Goal: Complete application form

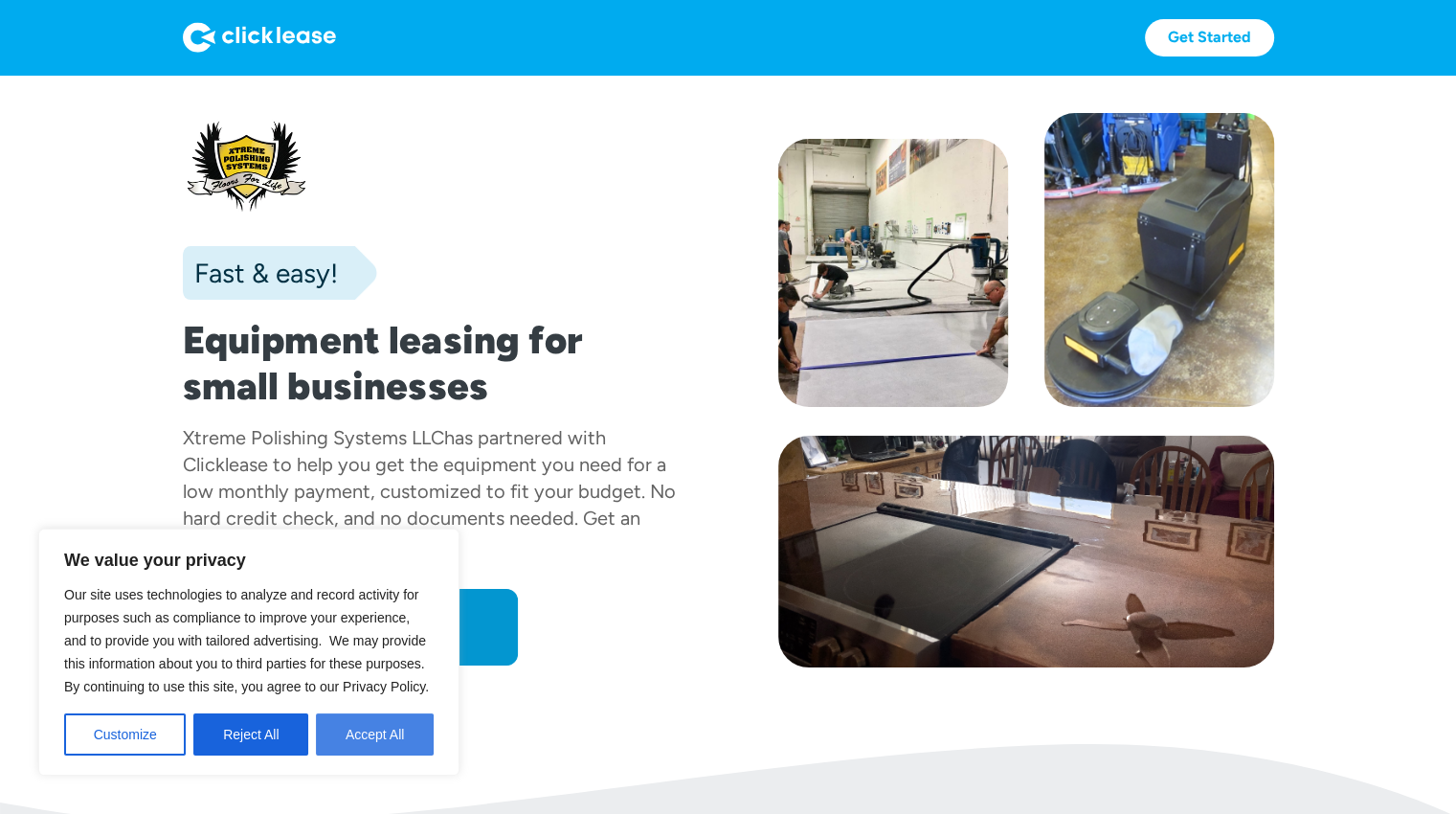
click at [406, 737] on button "Accept All" at bounding box center [374, 734] width 118 height 42
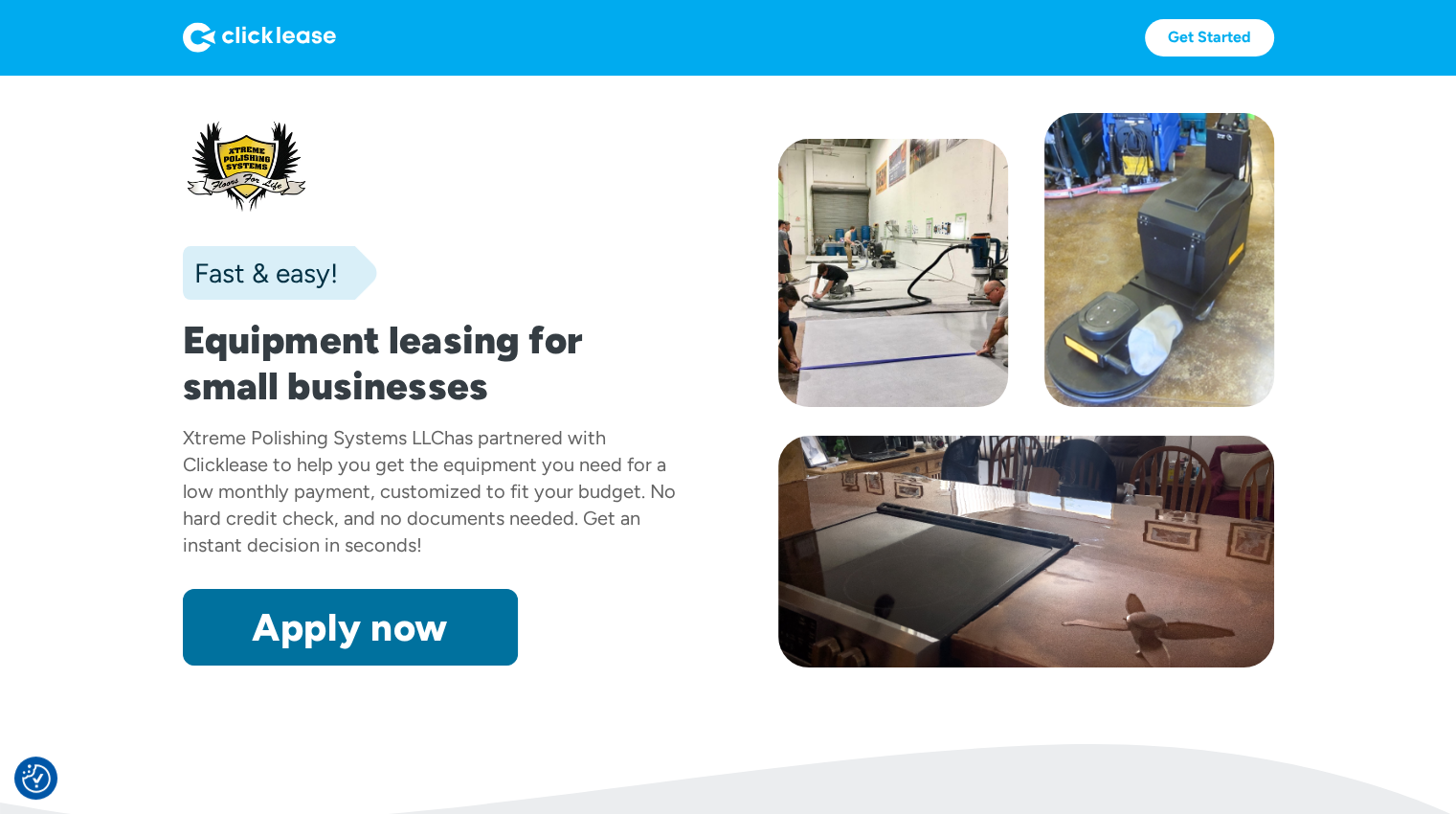
click at [379, 619] on link "Apply now" at bounding box center [350, 627] width 335 height 76
